Goal: Task Accomplishment & Management: Manage account settings

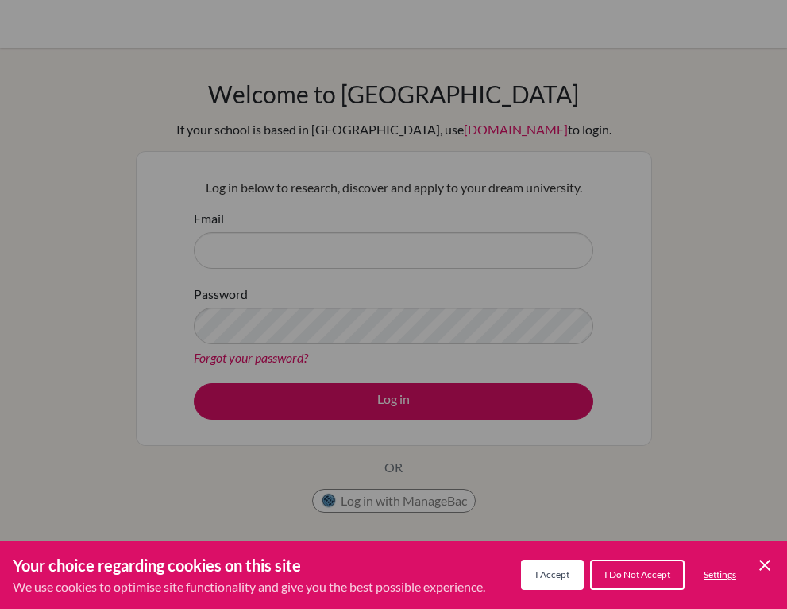
click at [758, 573] on icon "Cookie Control Close Icon" at bounding box center [765, 564] width 19 height 19
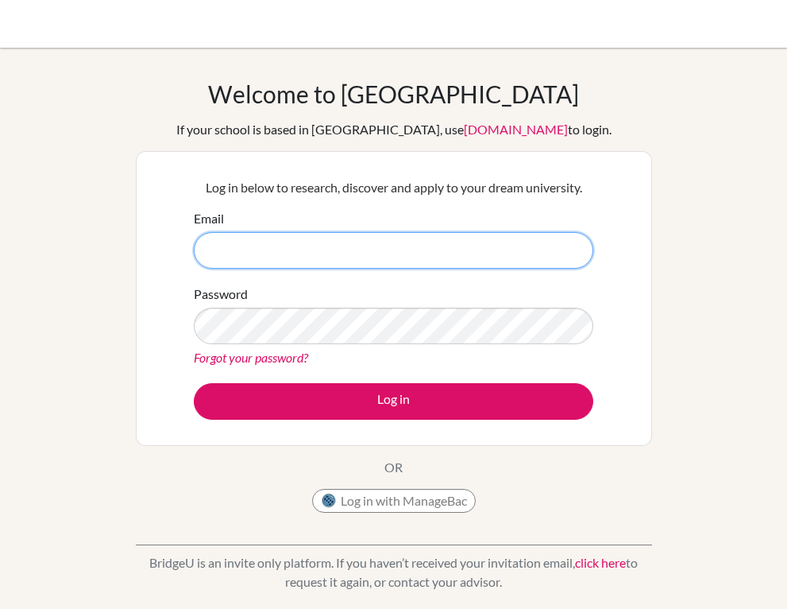
click at [378, 252] on input "Email" at bounding box center [394, 250] width 400 height 37
type input "rdewulf@earj.com.br"
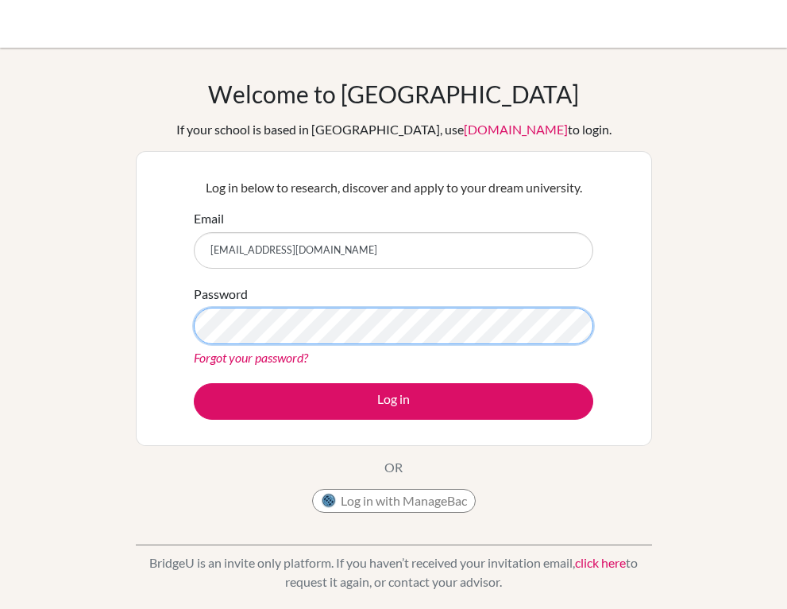
click at [194, 383] on button "Log in" at bounding box center [394, 401] width 400 height 37
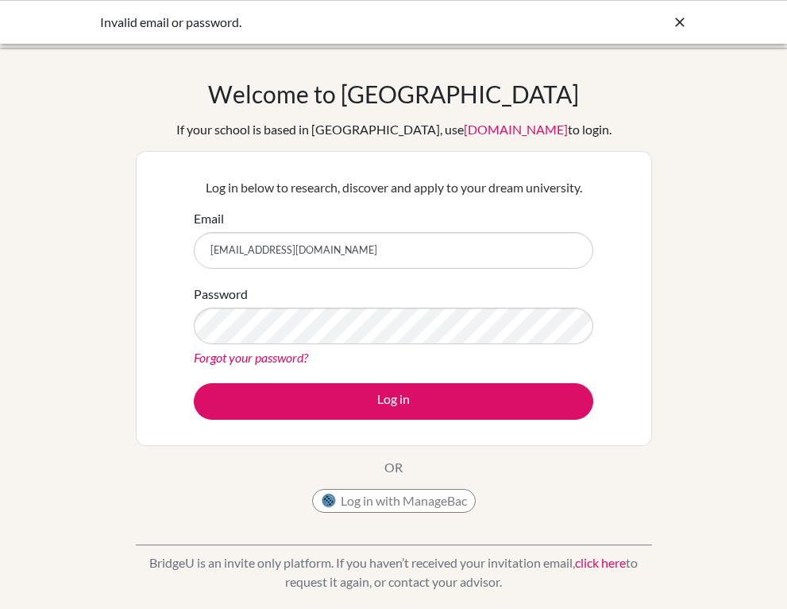
click at [688, 22] on icon at bounding box center [680, 22] width 16 height 16
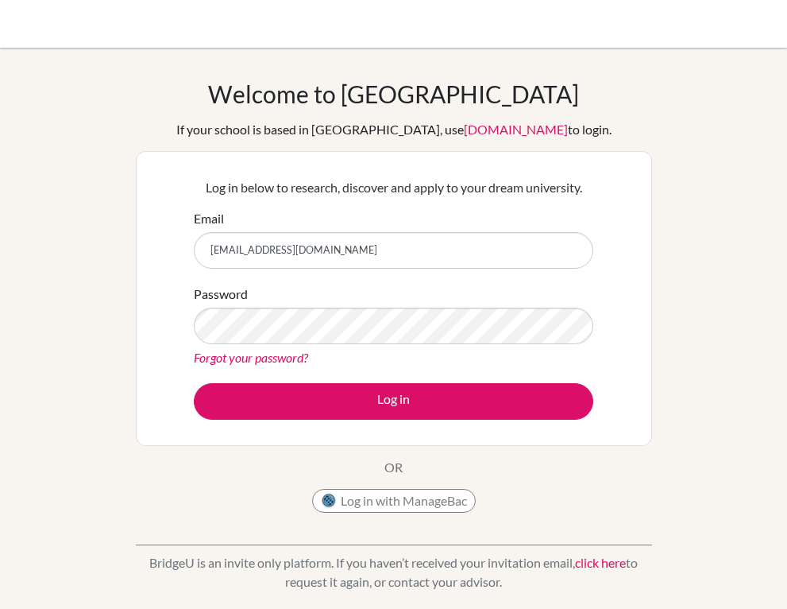
type input "[EMAIL_ADDRESS][DOMAIN_NAME]"
click at [226, 354] on link "Forgot your password?" at bounding box center [251, 357] width 114 height 15
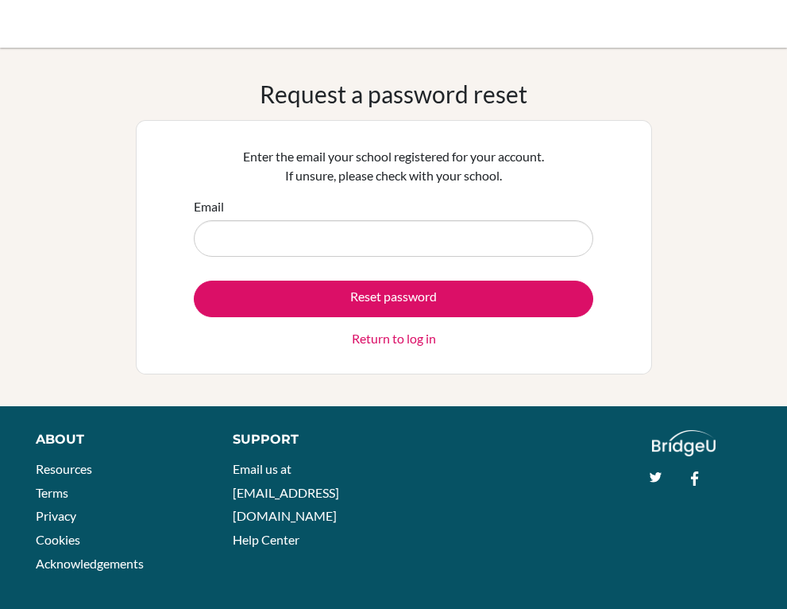
click at [233, 331] on div "Reset password Return to log in" at bounding box center [394, 314] width 400 height 68
click at [269, 230] on input "Email" at bounding box center [394, 238] width 400 height 37
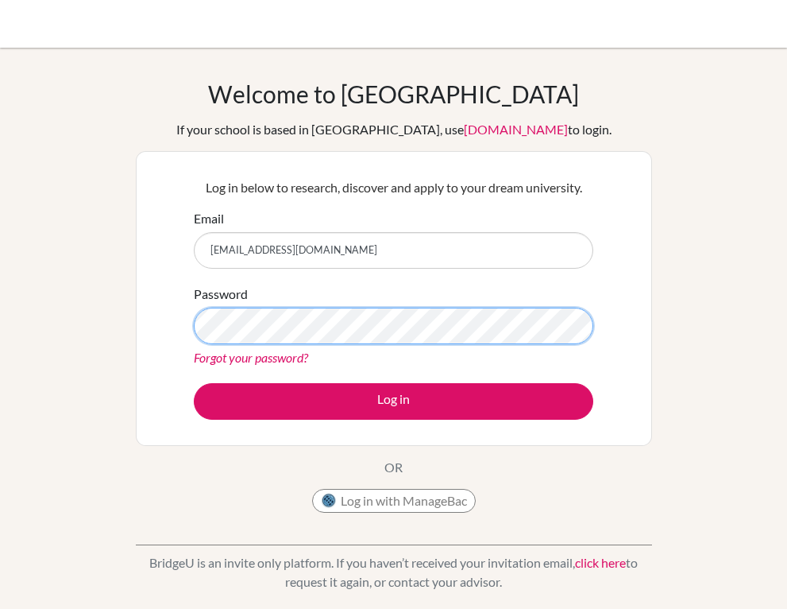
click at [194, 383] on button "Log in" at bounding box center [394, 401] width 400 height 37
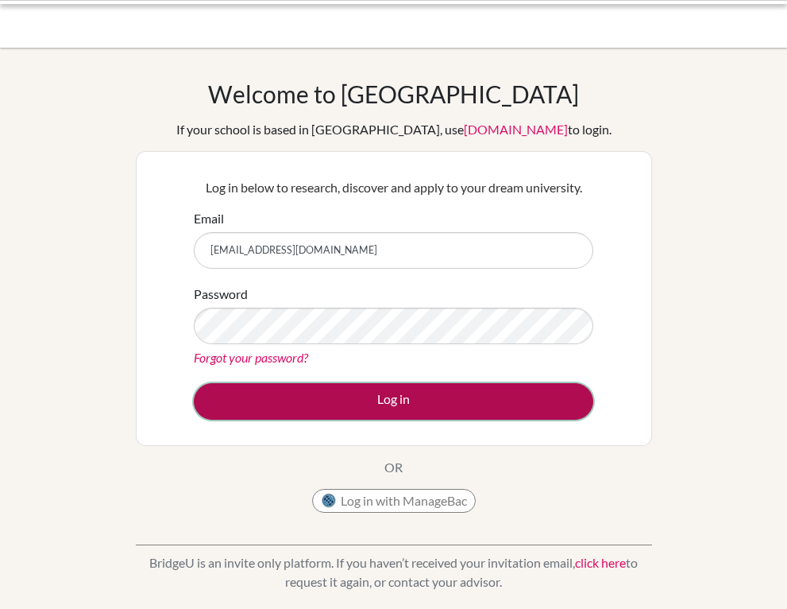
drag, startPoint x: 0, startPoint y: 0, endPoint x: 323, endPoint y: 409, distance: 521.1
click at [323, 409] on button "Log in" at bounding box center [394, 401] width 400 height 37
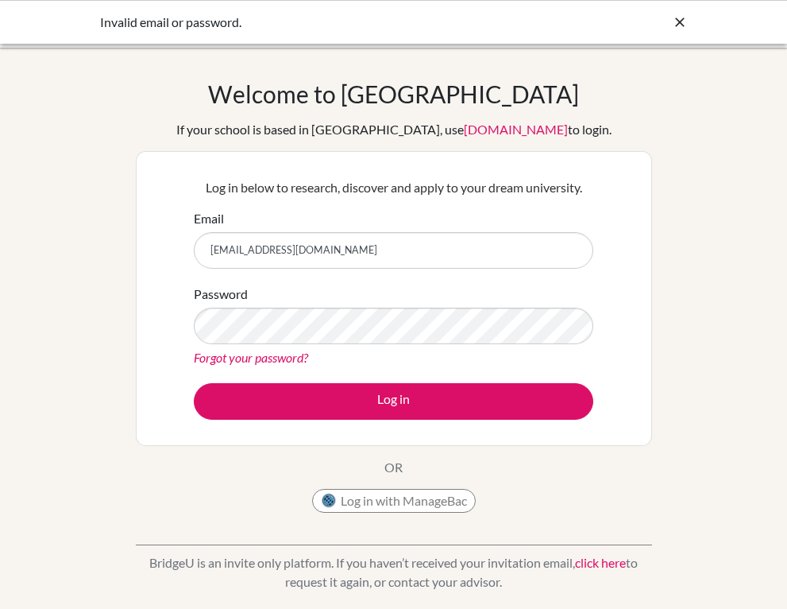
drag, startPoint x: 341, startPoint y: 255, endPoint x: 185, endPoint y: 252, distance: 155.8
click at [185, 252] on div "Log in below to research, discover and apply to your dream university. Email de…" at bounding box center [394, 298] width 420 height 261
type input "[EMAIL_ADDRESS][DOMAIN_NAME]"
click at [194, 383] on button "Log in" at bounding box center [394, 401] width 400 height 37
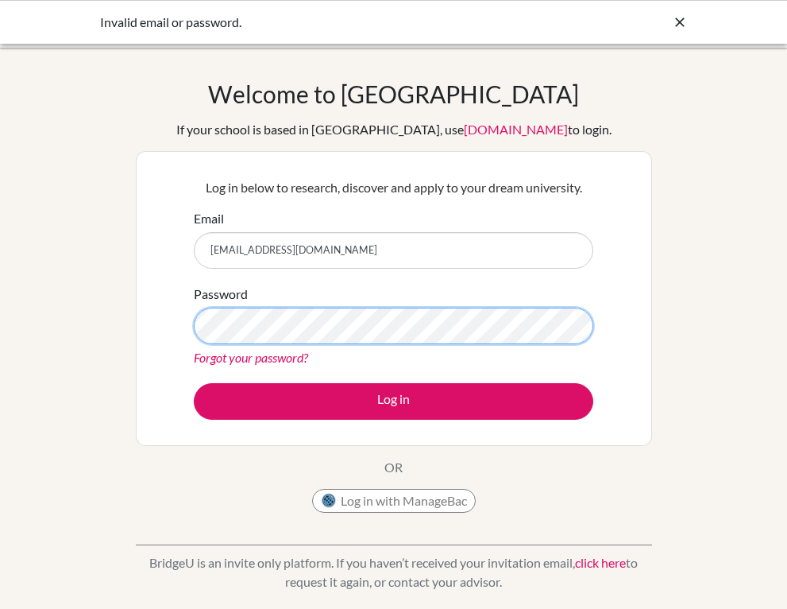
click at [194, 383] on button "Log in" at bounding box center [394, 401] width 400 height 37
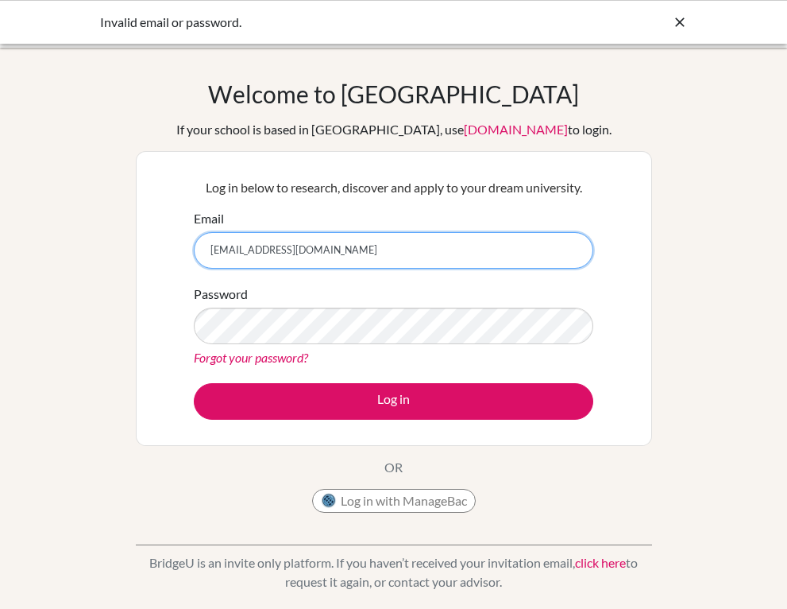
drag, startPoint x: 343, startPoint y: 251, endPoint x: 193, endPoint y: 250, distance: 150.2
click at [193, 250] on div "Log in below to research, discover and apply to your dream university. Email [E…" at bounding box center [394, 298] width 420 height 261
type input "[EMAIL_ADDRESS][DOMAIN_NAME]"
click at [215, 360] on link "Forgot your password?" at bounding box center [251, 357] width 114 height 15
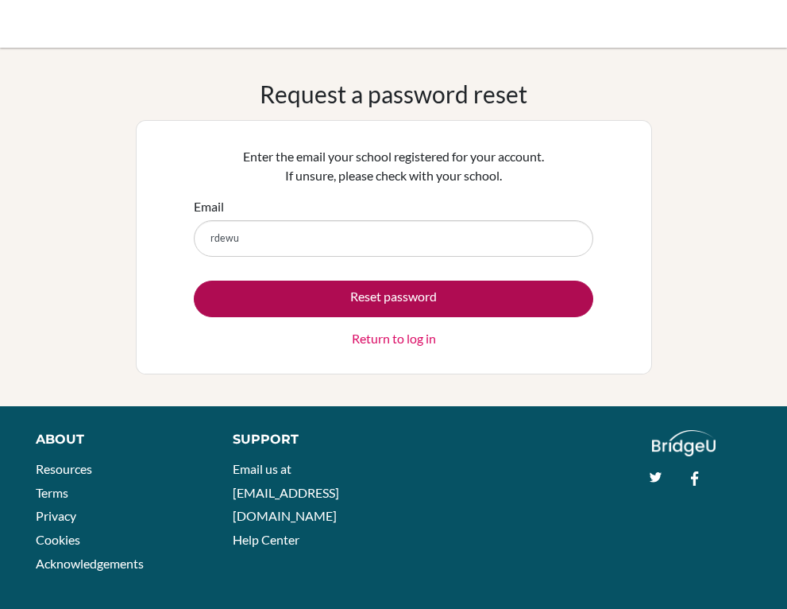
type input "[EMAIL_ADDRESS][DOMAIN_NAME]"
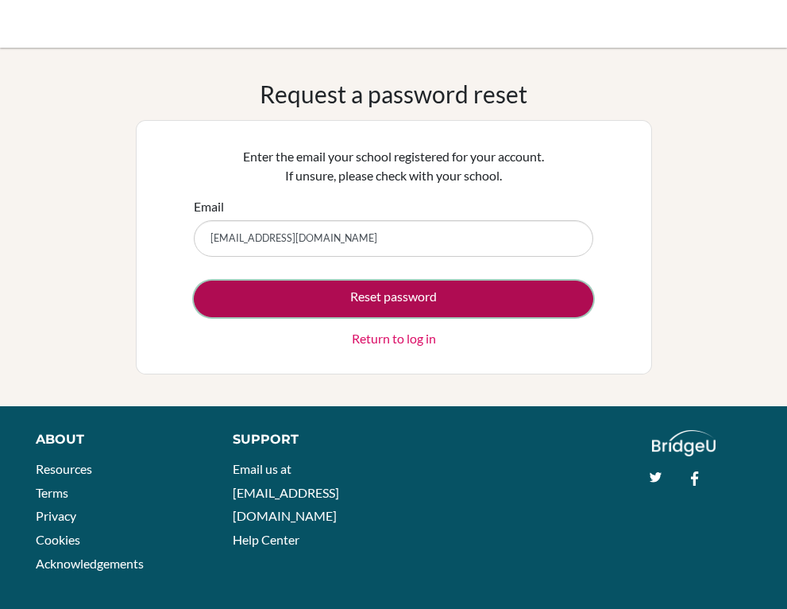
click at [419, 294] on button "Reset password" at bounding box center [394, 298] width 400 height 37
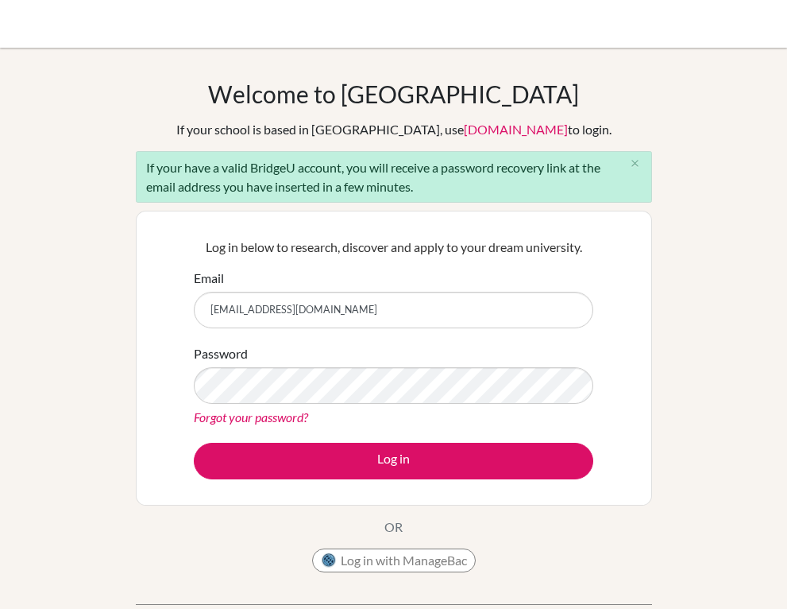
type input "[EMAIL_ADDRESS][DOMAIN_NAME]"
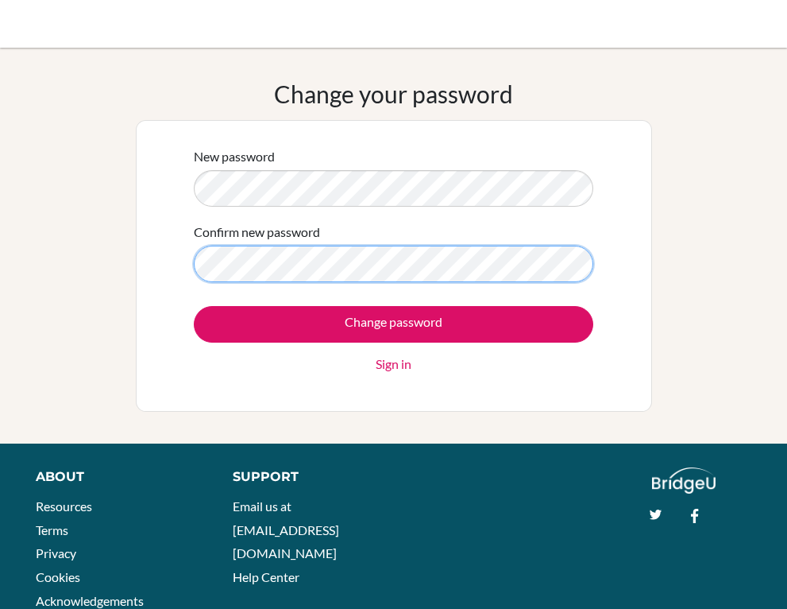
click at [194, 306] on input "Change password" at bounding box center [394, 324] width 400 height 37
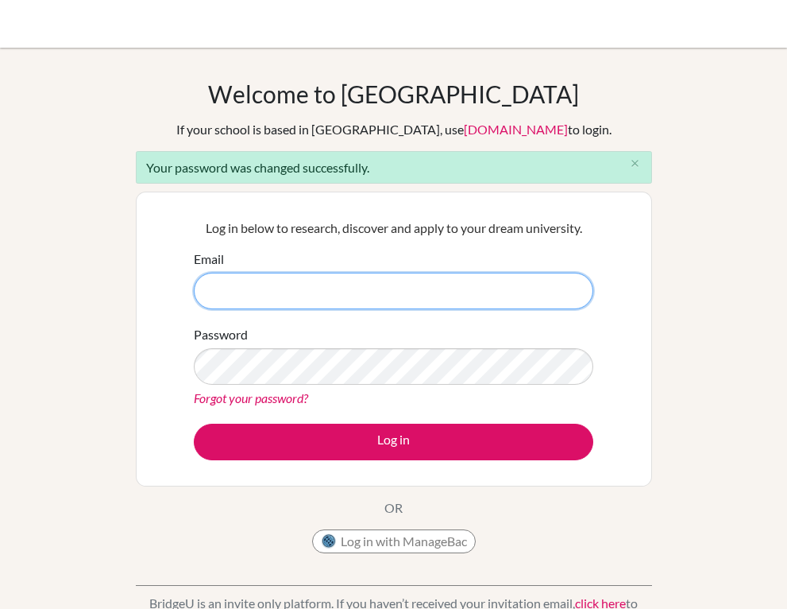
type input "[EMAIL_ADDRESS][DOMAIN_NAME]"
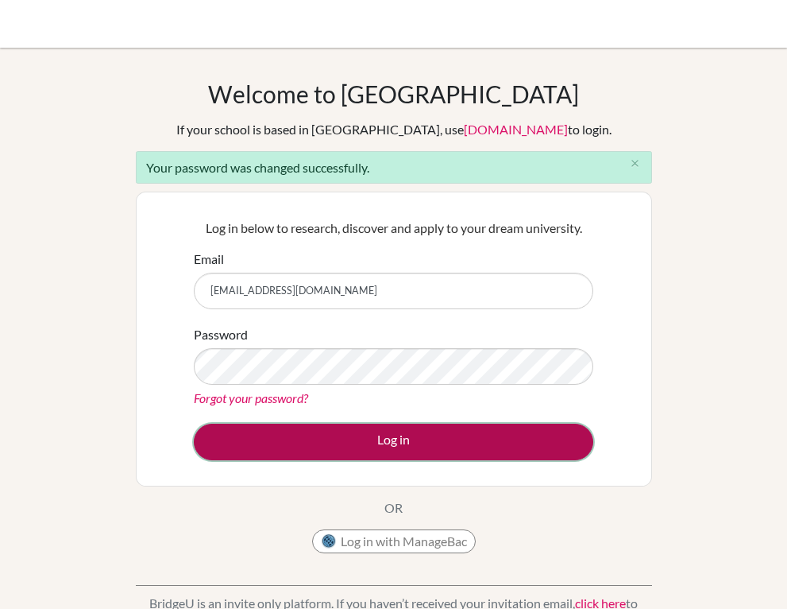
click at [339, 446] on button "Log in" at bounding box center [394, 442] width 400 height 37
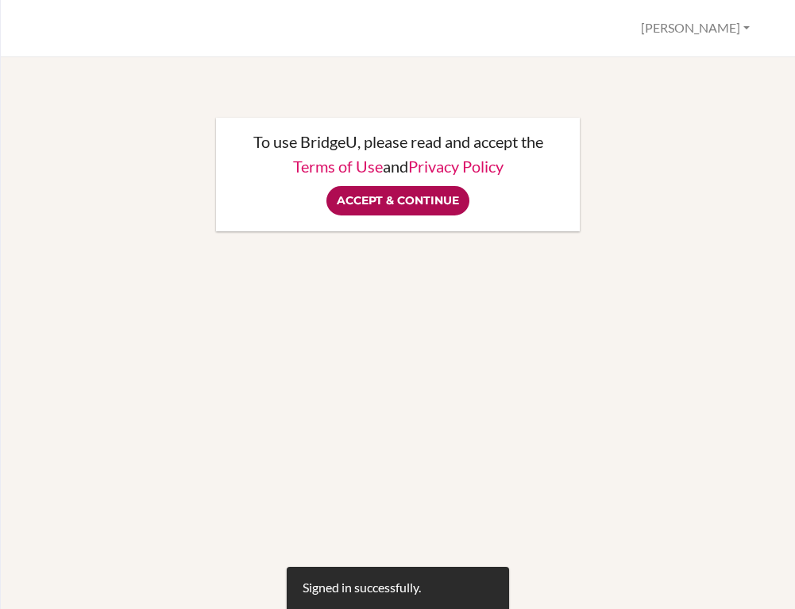
click at [408, 207] on input "Accept & Continue" at bounding box center [398, 200] width 143 height 29
